Goal: Transaction & Acquisition: Purchase product/service

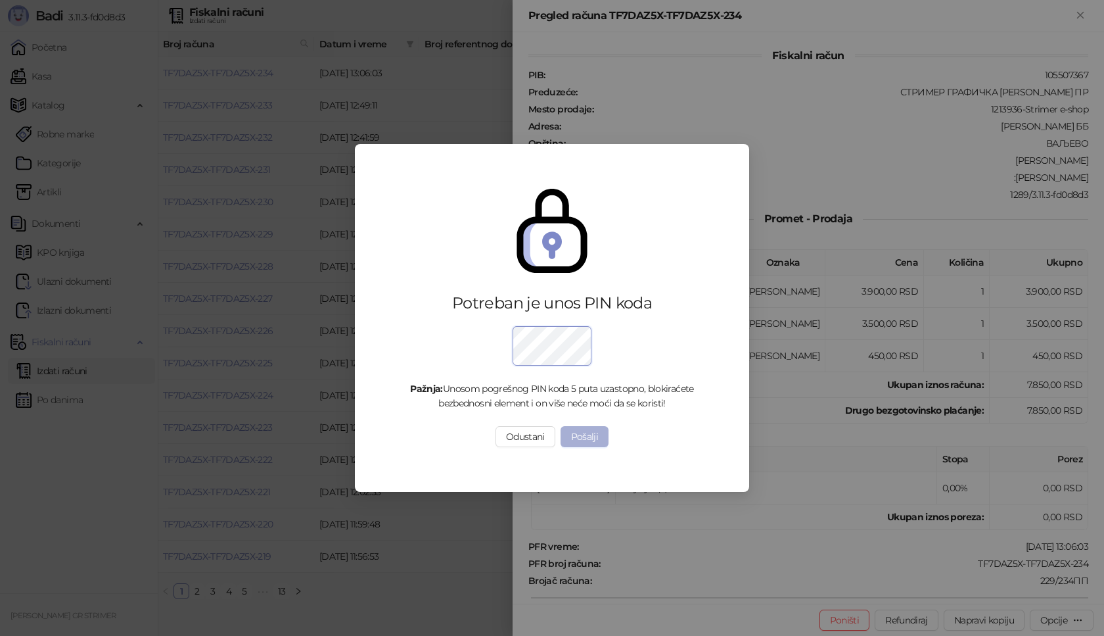
click at [593, 435] on button "Pošalji" at bounding box center [585, 436] width 49 height 21
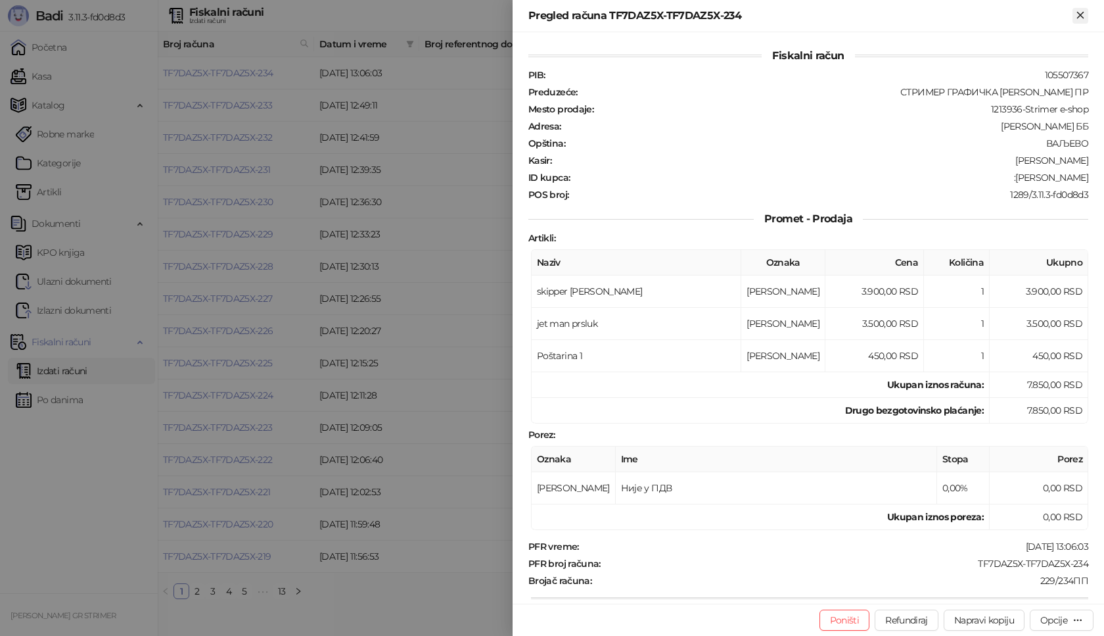
click at [1083, 15] on icon "Zatvori" at bounding box center [1081, 15] width 12 height 12
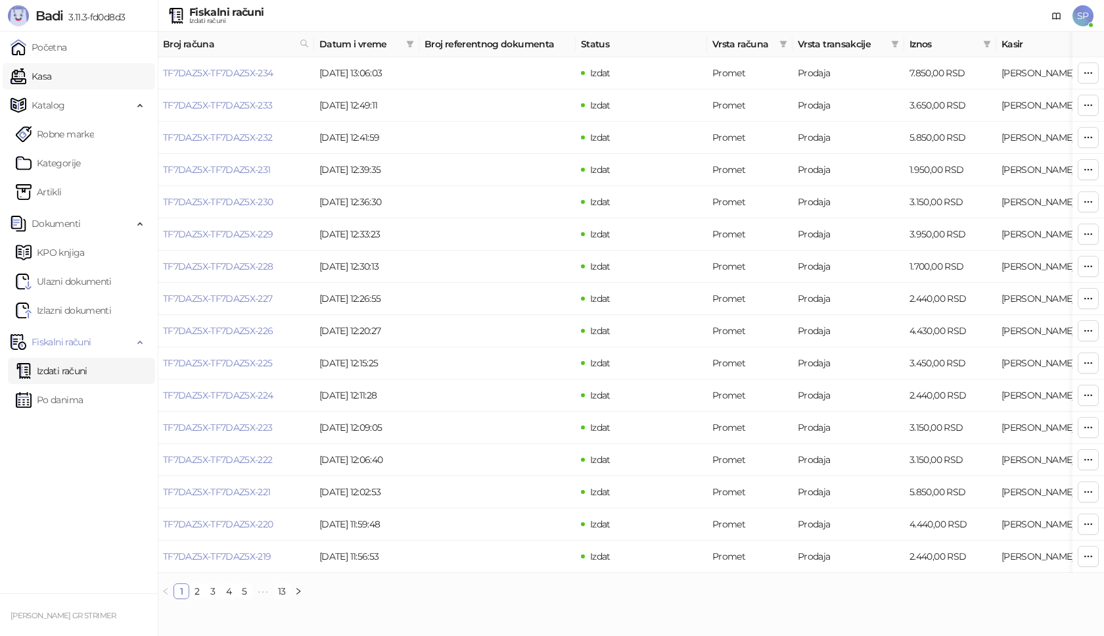
click at [51, 79] on link "Kasa" at bounding box center [31, 76] width 41 height 26
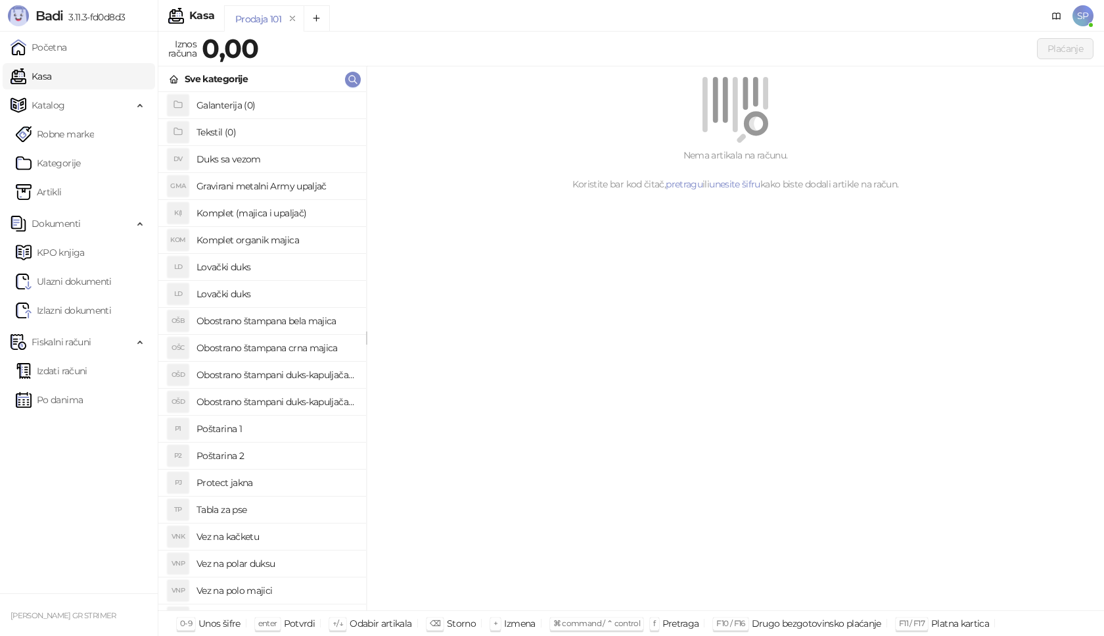
click at [259, 426] on h4 "Poštarina 1" at bounding box center [276, 428] width 159 height 21
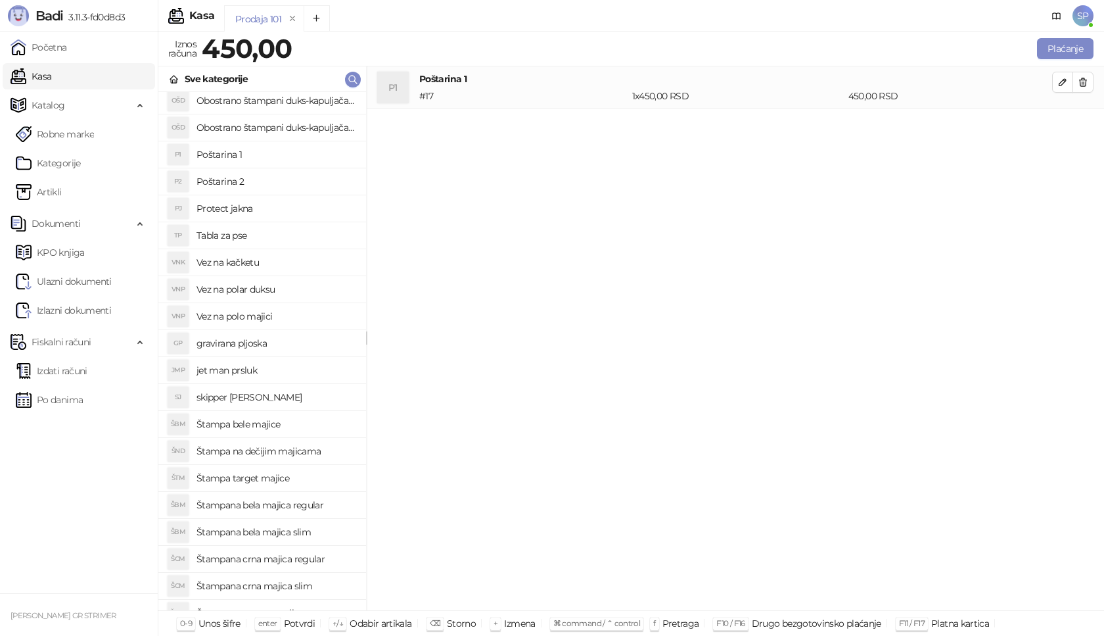
scroll to position [394, 0]
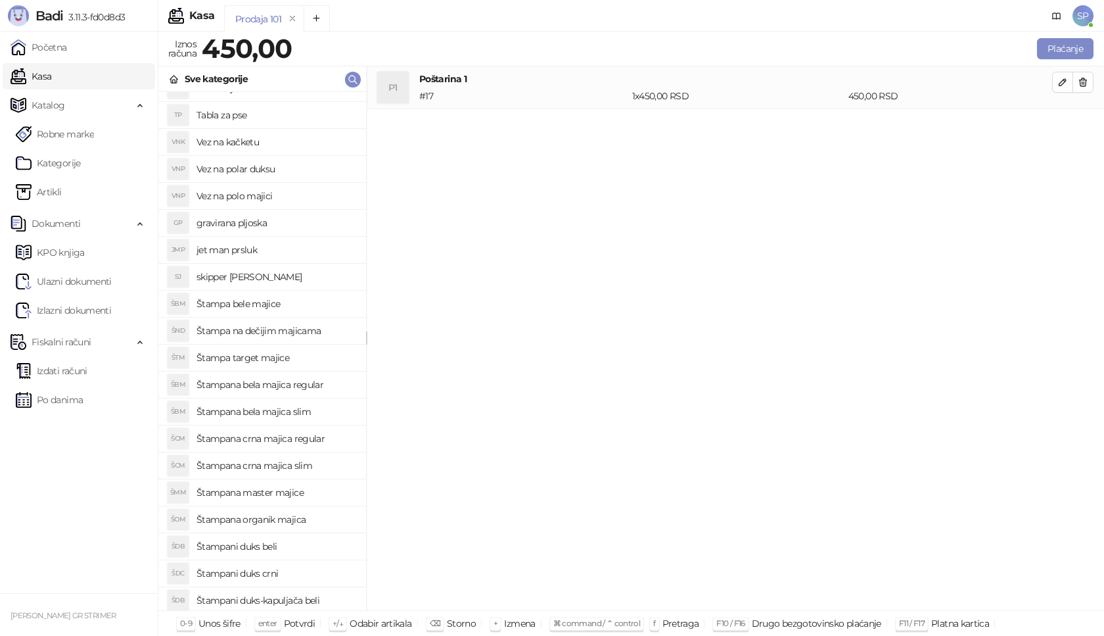
click at [287, 494] on h4 "Štampana master majice" at bounding box center [276, 492] width 159 height 21
click at [1056, 129] on button "button" at bounding box center [1062, 124] width 21 height 21
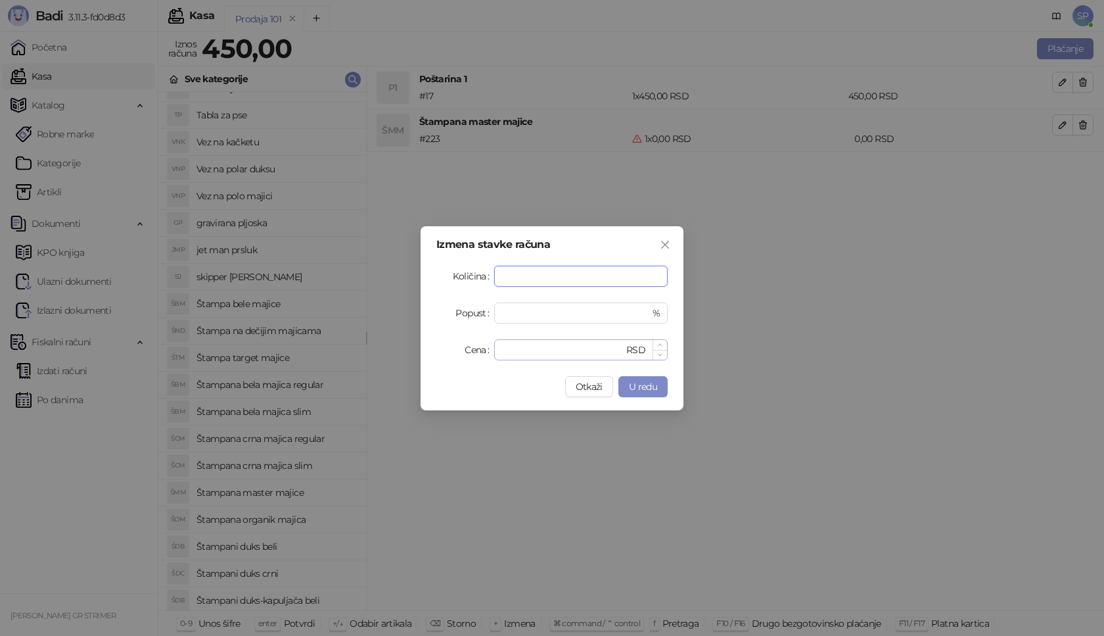
type input "*"
drag, startPoint x: 525, startPoint y: 352, endPoint x: 313, endPoint y: 352, distance: 211.7
click at [314, 352] on div "Izmena stavke računa Količina * Popust * % Cena * RSD Otkaži U redu" at bounding box center [552, 318] width 1104 height 636
type input "****"
click at [652, 382] on span "U redu" at bounding box center [643, 387] width 28 height 12
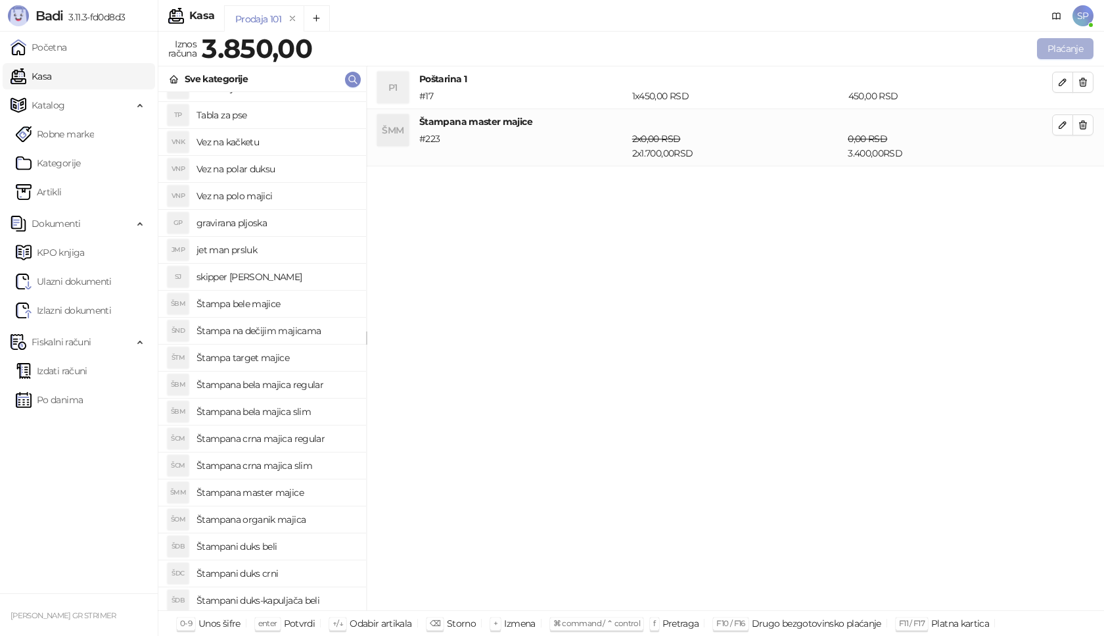
click at [1076, 46] on button "Plaćanje" at bounding box center [1065, 48] width 57 height 21
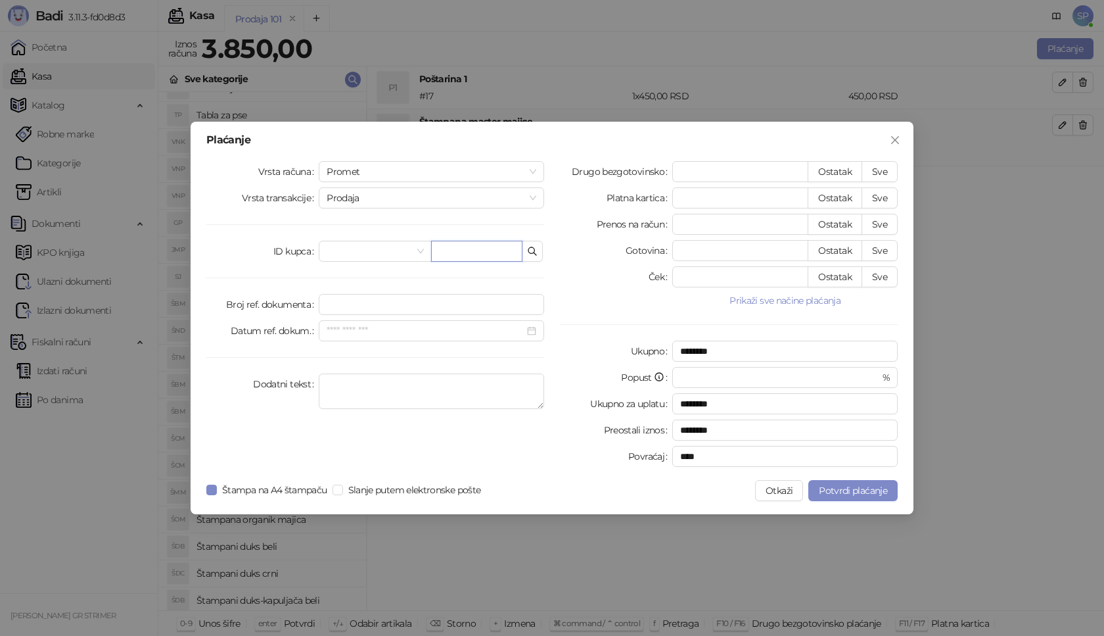
click at [490, 248] on input "text" at bounding box center [476, 251] width 91 height 21
paste input "**********"
type input "**********"
click at [884, 177] on button "Sve" at bounding box center [880, 171] width 36 height 21
type input "****"
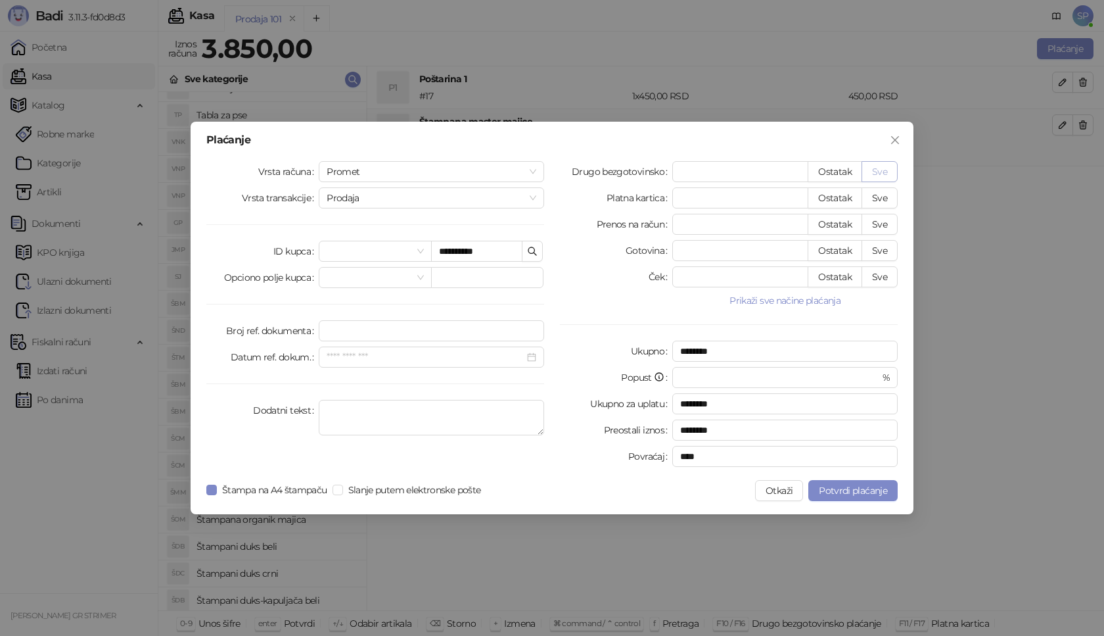
type input "****"
click at [838, 484] on button "Potvrdi plaćanje" at bounding box center [853, 490] width 89 height 21
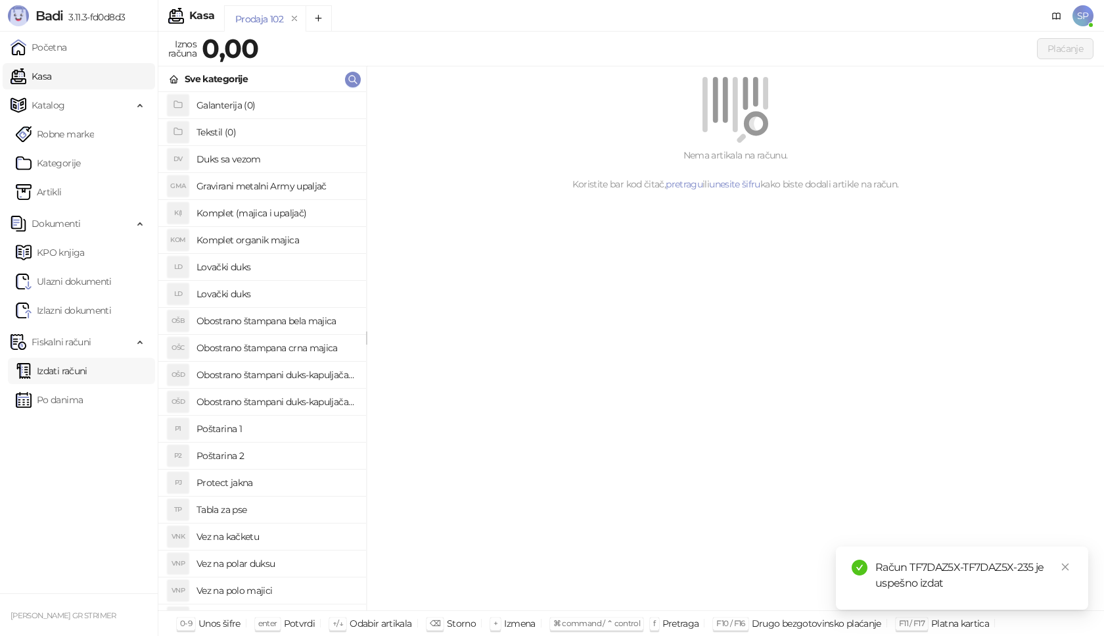
click at [70, 372] on link "Izdati računi" at bounding box center [52, 371] width 72 height 26
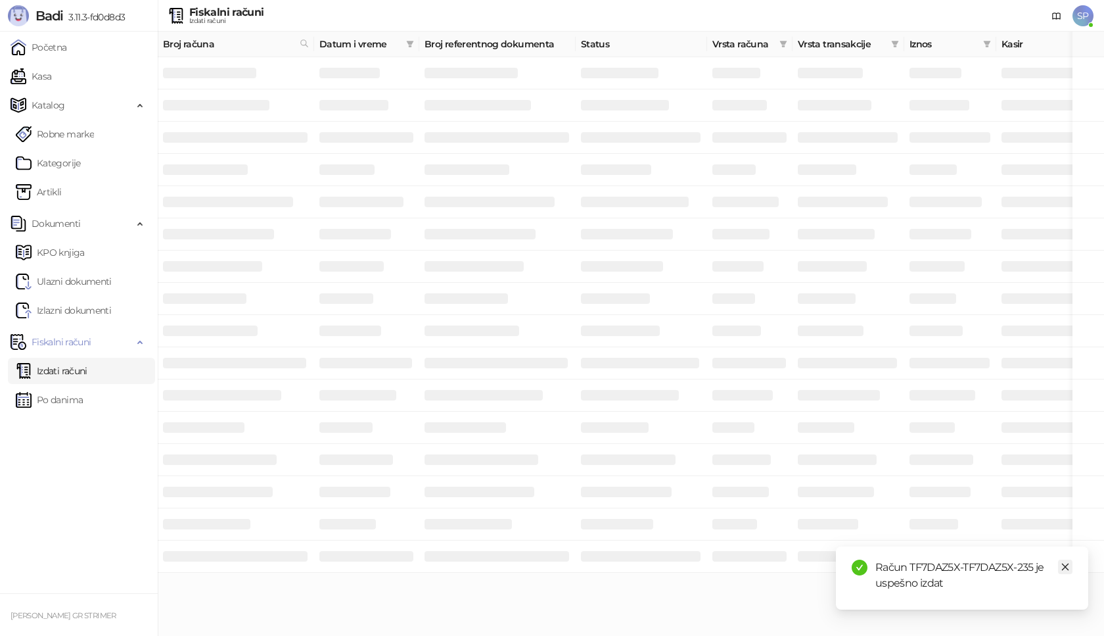
click at [1066, 565] on icon "close" at bounding box center [1065, 566] width 9 height 9
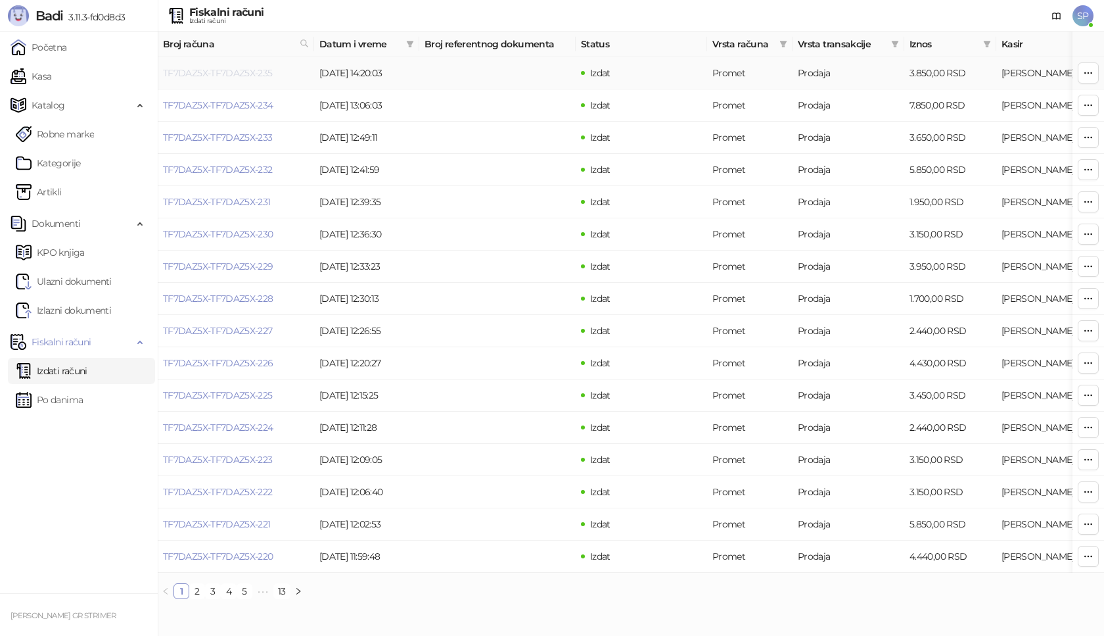
click at [222, 71] on link "TF7DAZ5X-TF7DAZ5X-235" at bounding box center [218, 73] width 110 height 12
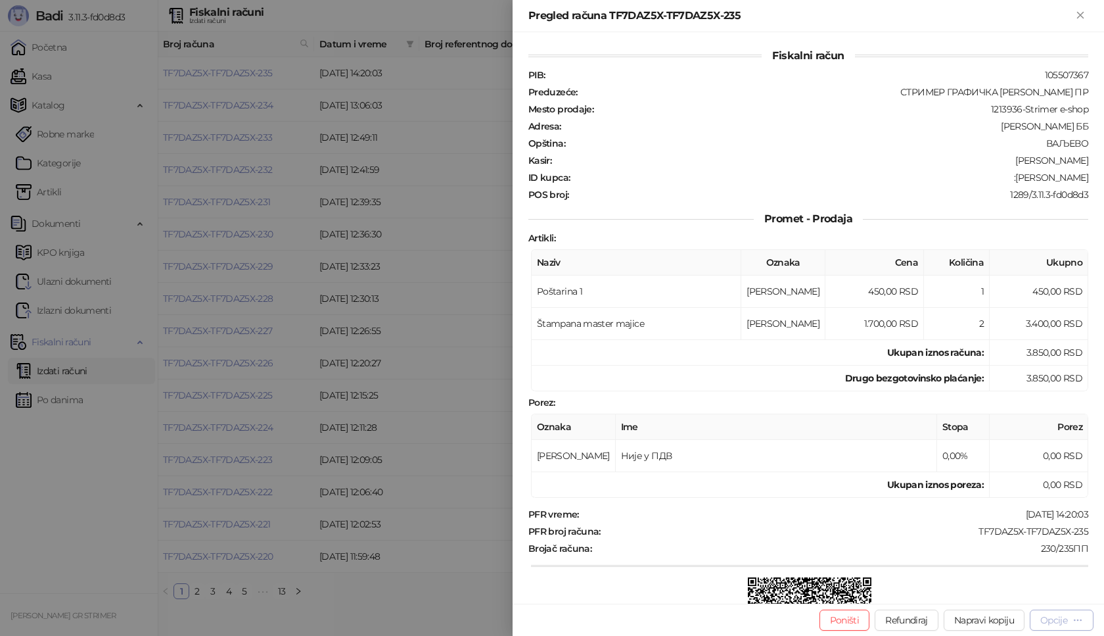
click at [1041, 623] on div "Opcije" at bounding box center [1054, 620] width 27 height 12
click at [1031, 596] on span "Preuzmi u PDF formatu" at bounding box center [1016, 593] width 135 height 14
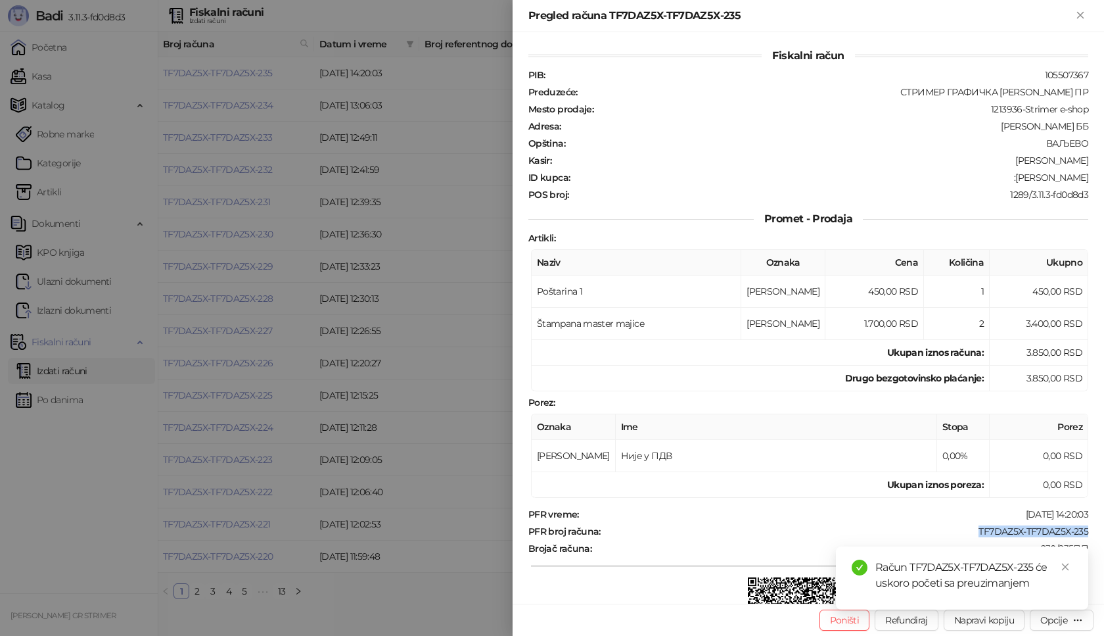
drag, startPoint x: 965, startPoint y: 531, endPoint x: 1104, endPoint y: 526, distance: 138.8
click at [1104, 526] on div "Fiskalni račun PIB : 105507367 Preduzeće : СТРИМЕР ГРАФИЧКА РАДЊА [PERSON_NAME]…" at bounding box center [809, 317] width 592 height 571
copy div "TF7DAZ5X-TF7DAZ5X-235"
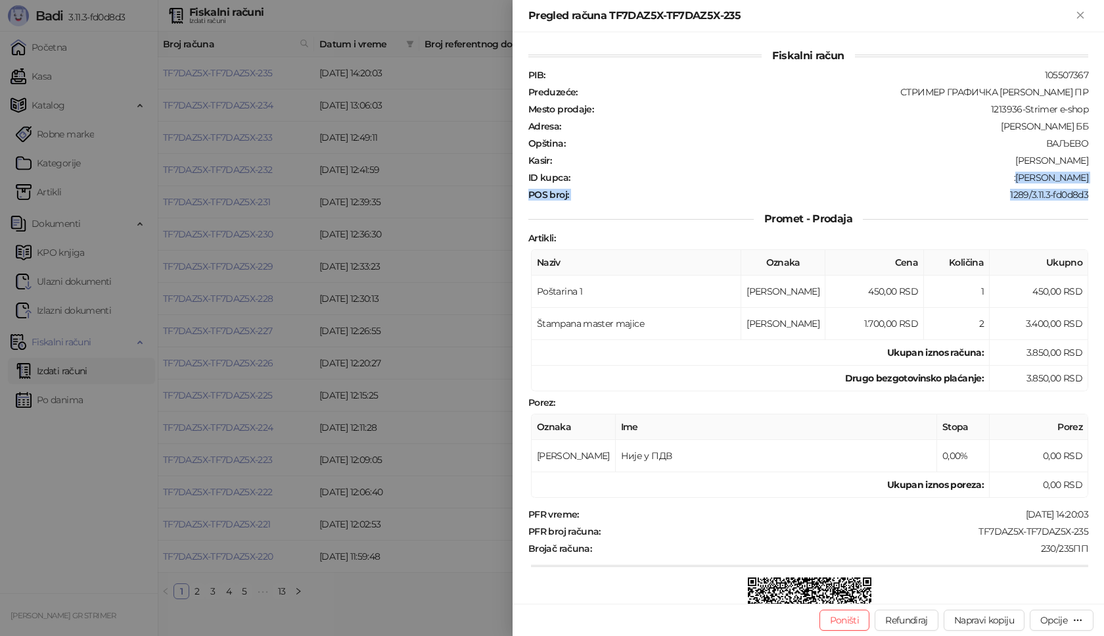
drag, startPoint x: 1032, startPoint y: 176, endPoint x: 1104, endPoint y: 186, distance: 72.3
click at [1104, 186] on div "Fiskalni račun PIB : 105507367 Preduzeće : СТРИМЕР ГРАФИЧКА РАДЊА [PERSON_NAME]…" at bounding box center [809, 317] width 592 height 571
click at [986, 160] on div "[PERSON_NAME]" at bounding box center [821, 160] width 537 height 12
drag, startPoint x: 1030, startPoint y: 177, endPoint x: 1104, endPoint y: 185, distance: 74.0
click at [1104, 185] on div "Fiskalni račun PIB : 105507367 Preduzeće : СТРИМЕР ГРАФИЧКА РАДЊА [PERSON_NAME]…" at bounding box center [809, 317] width 592 height 571
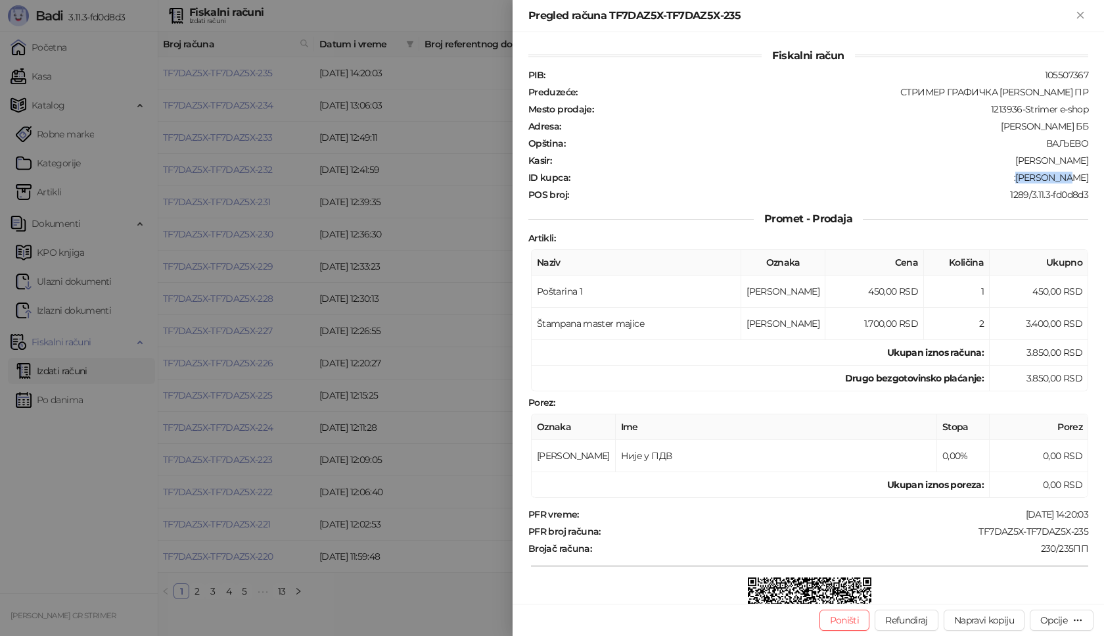
copy div "[PERSON_NAME]"
